Goal: Check status: Check status

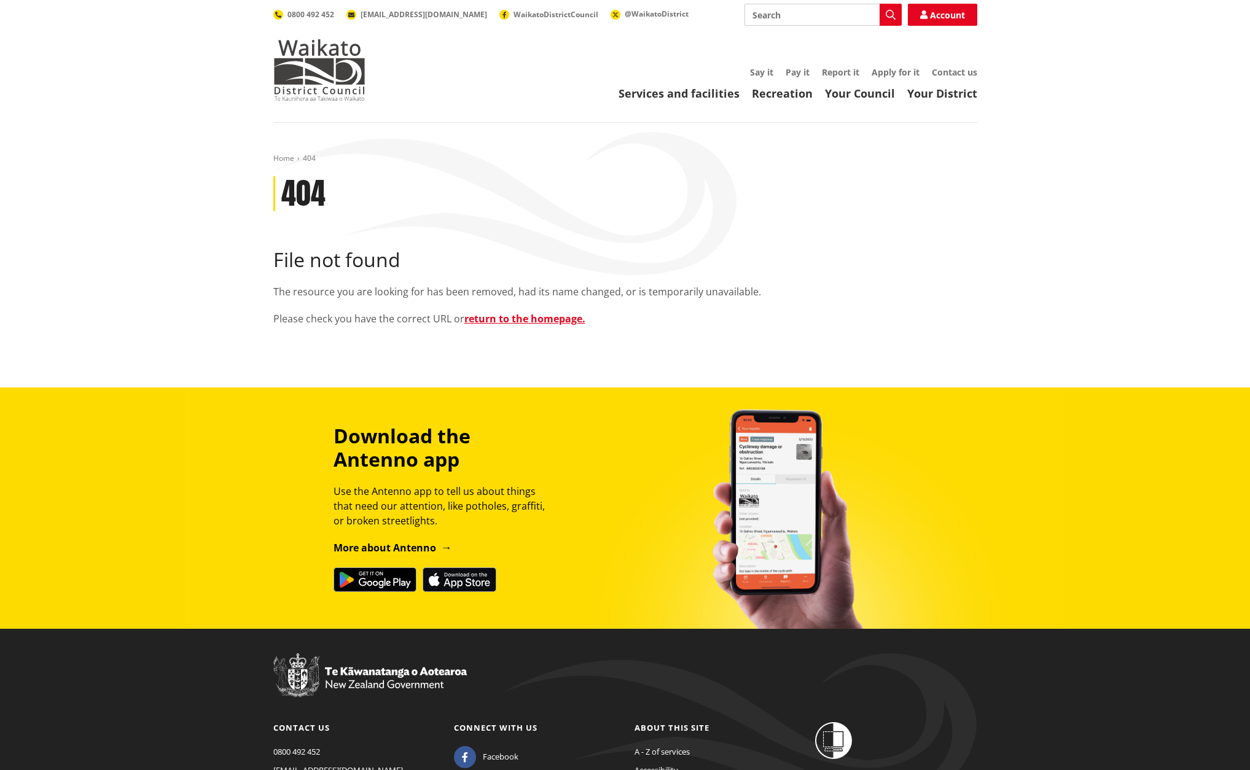
click at [796, 12] on input "Search" at bounding box center [822, 15] width 157 height 22
type input "consent tracker"
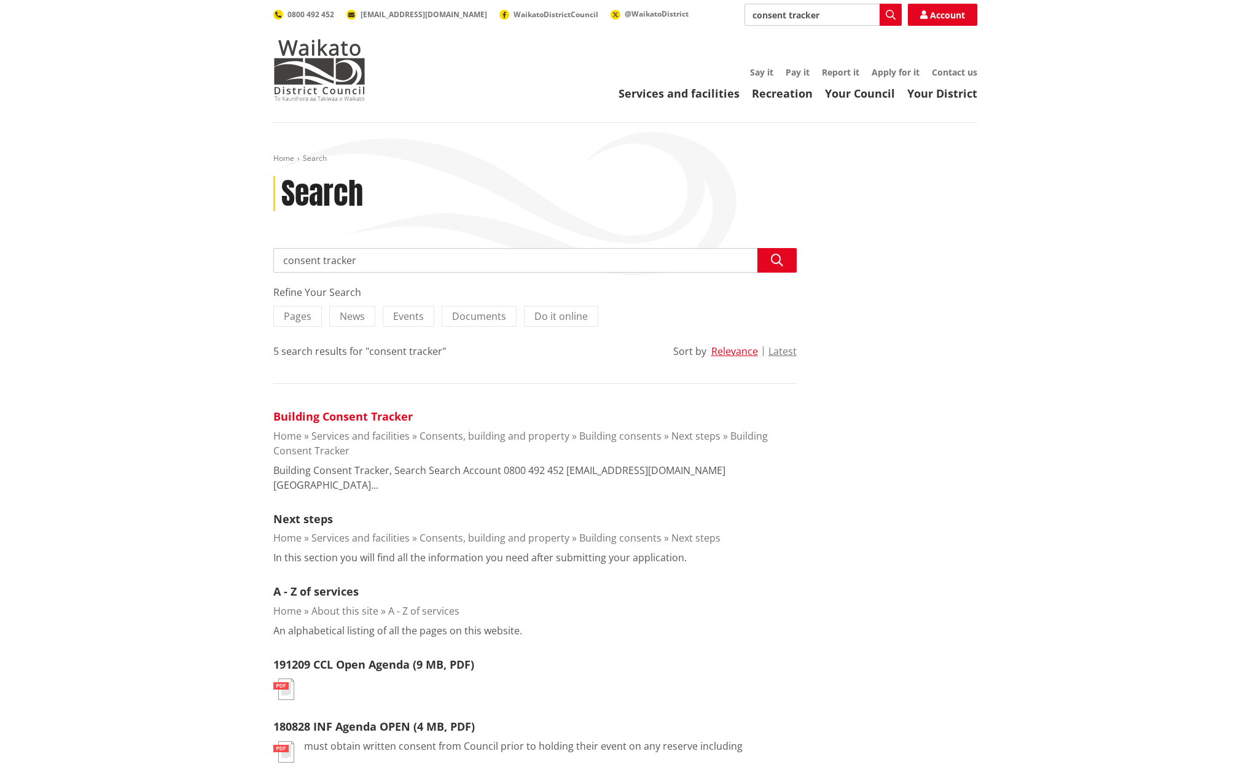
click at [335, 418] on link "Building Consent Tracker" at bounding box center [342, 416] width 139 height 15
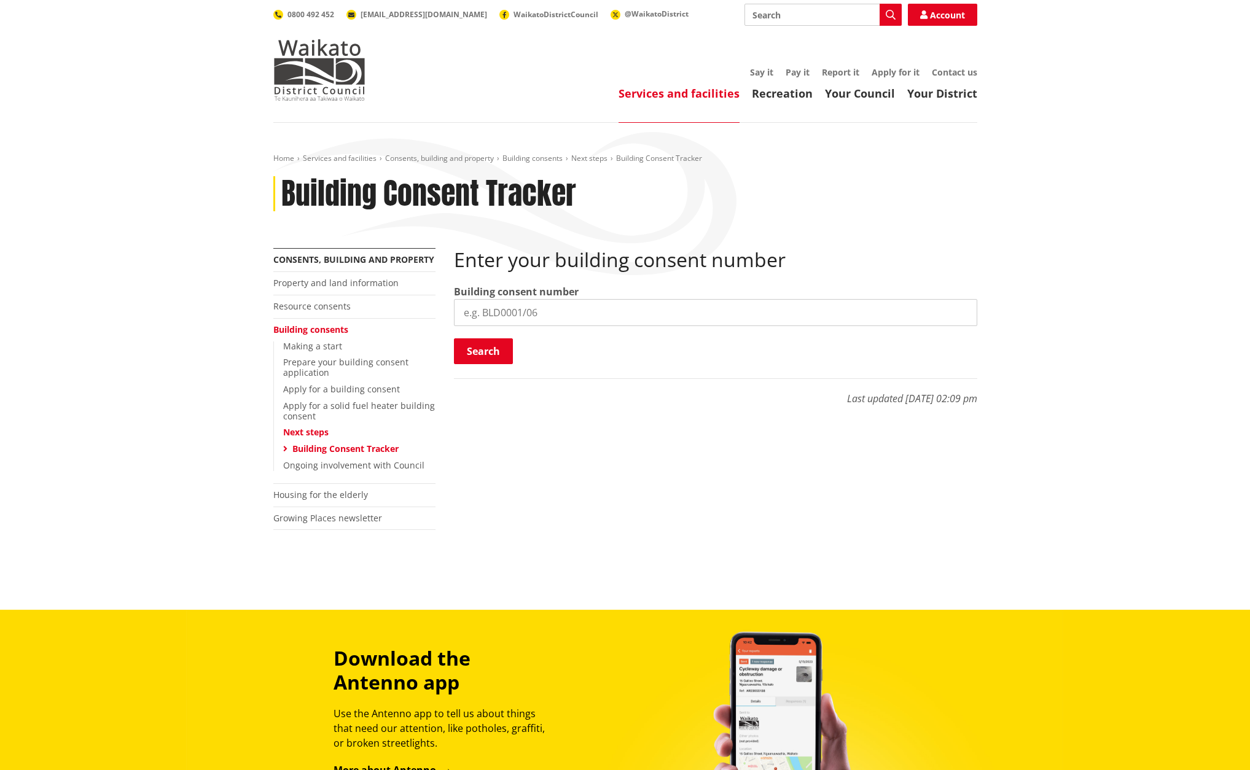
click at [535, 311] on input "search" at bounding box center [715, 312] width 523 height 27
paste input "BLD0250/26"
type input "BLD0250/26"
click at [478, 343] on button "Search" at bounding box center [483, 351] width 59 height 26
